Goal: Check status: Check status

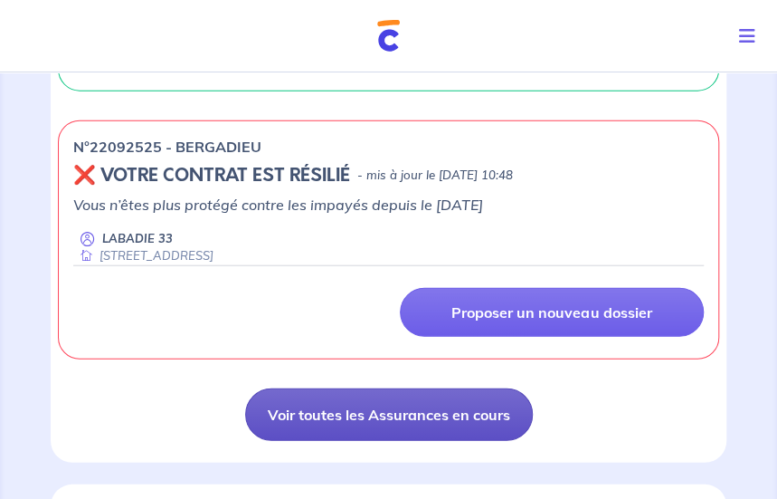
scroll to position [1357, 0]
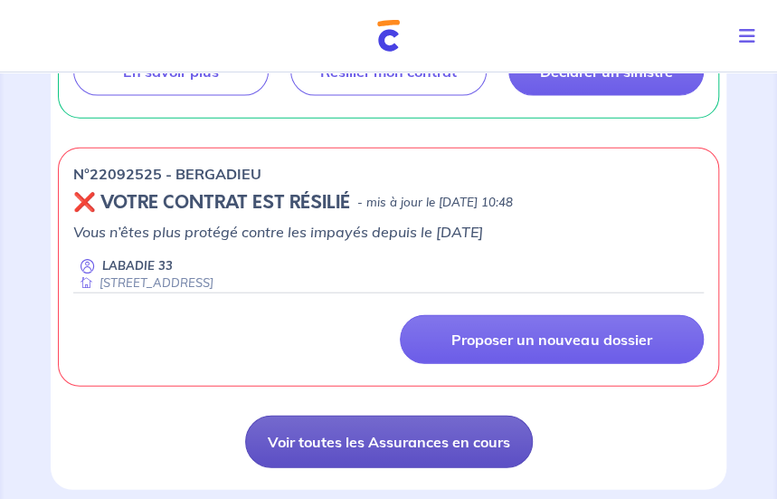
click at [370, 434] on link "Voir toutes les Assurances en cours" at bounding box center [389, 441] width 288 height 52
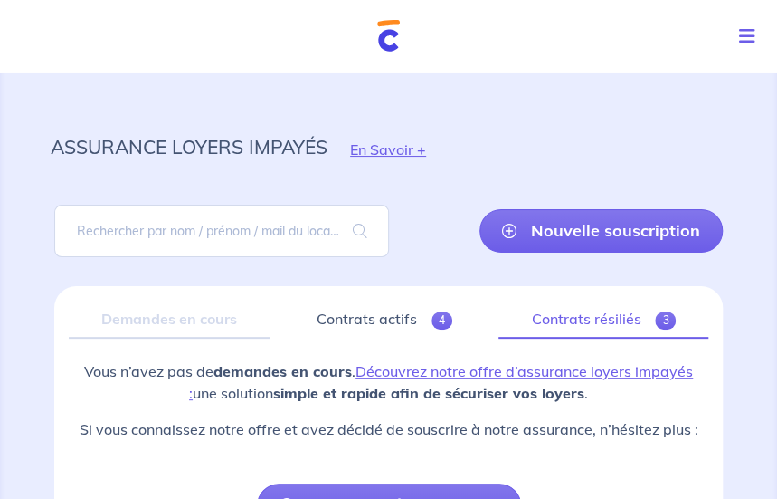
click at [572, 326] on link "Contrats résiliés 3" at bounding box center [604, 319] width 210 height 38
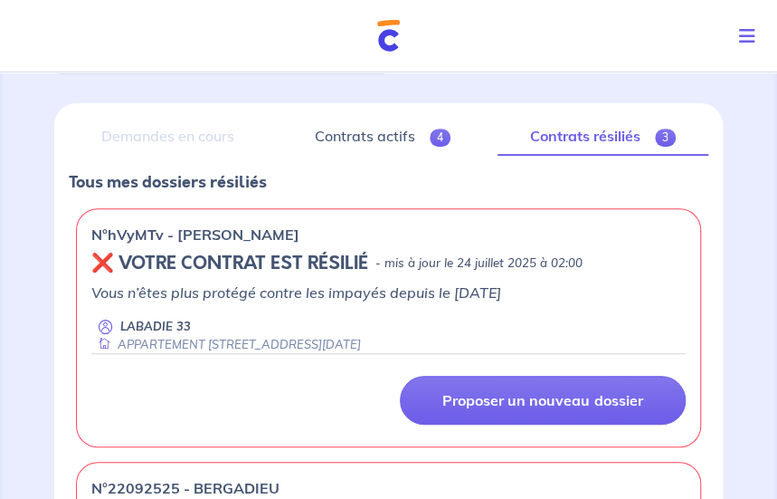
scroll to position [181, 0]
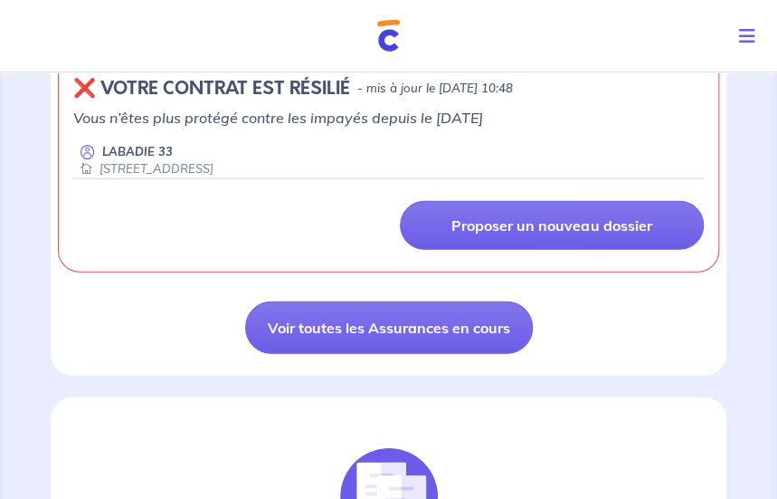
scroll to position [1448, 0]
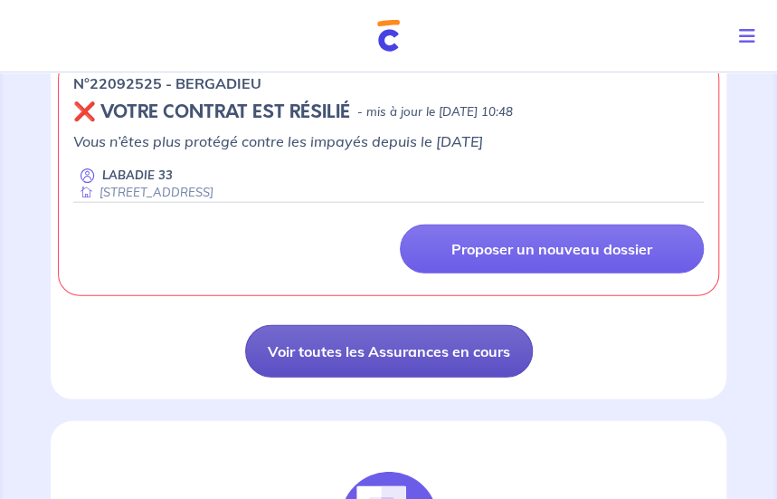
click at [393, 338] on link "Voir toutes les Assurances en cours" at bounding box center [389, 351] width 288 height 52
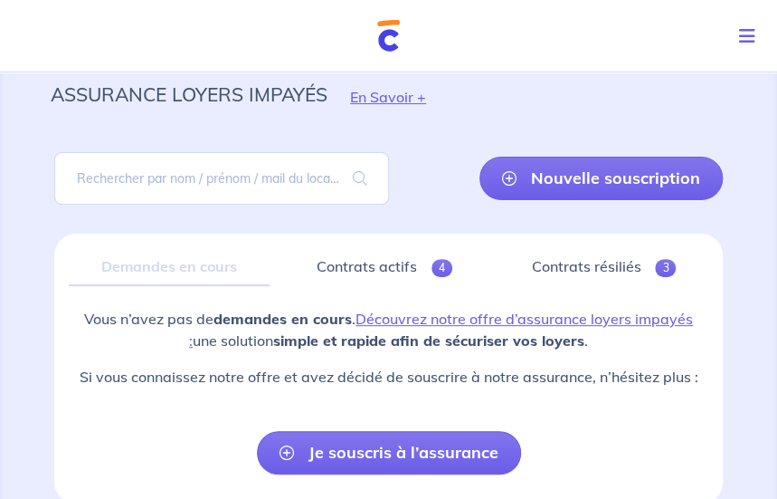
scroll to position [90, 0]
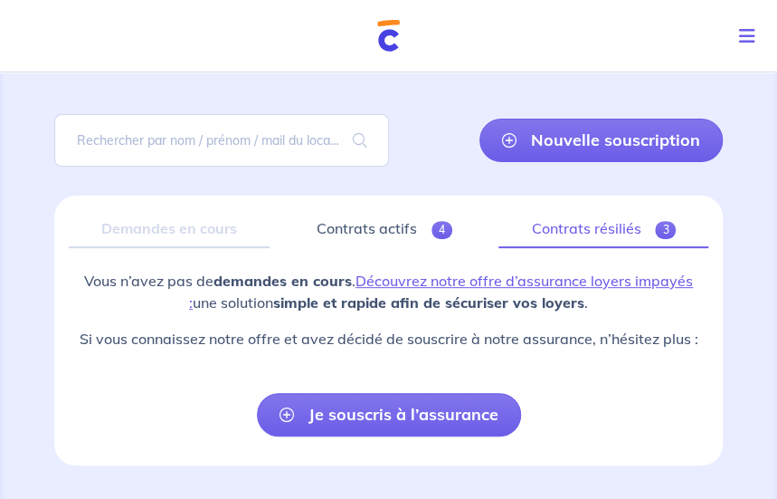
click at [594, 234] on link "Contrats résiliés 3" at bounding box center [604, 229] width 210 height 38
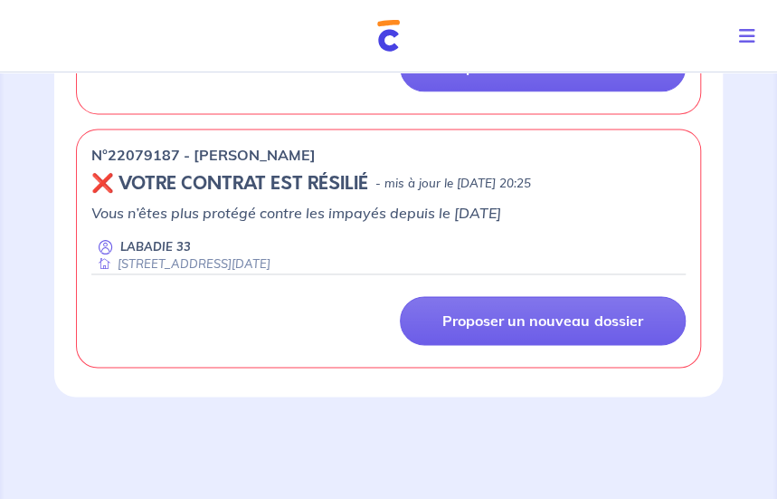
scroll to position [679, 0]
